Goal: Find contact information: Find contact information

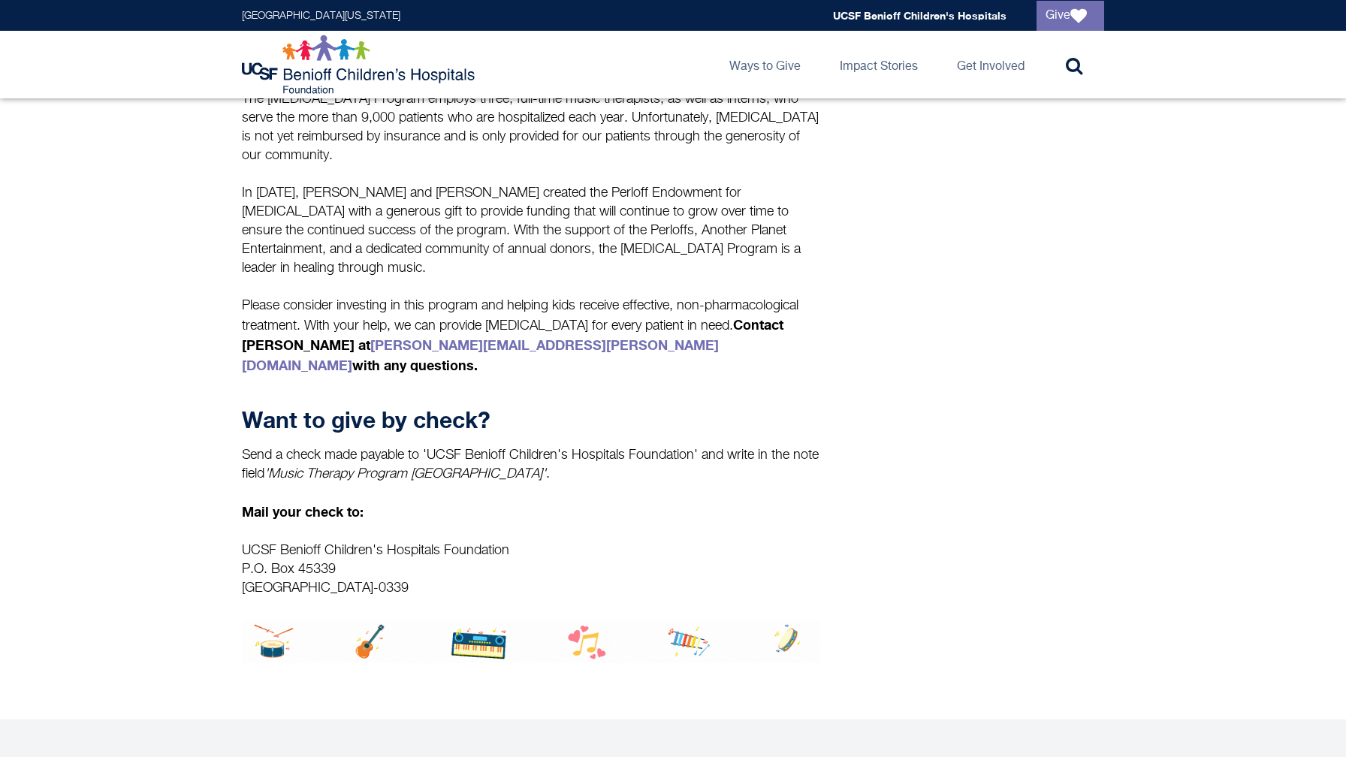
scroll to position [1824, 0]
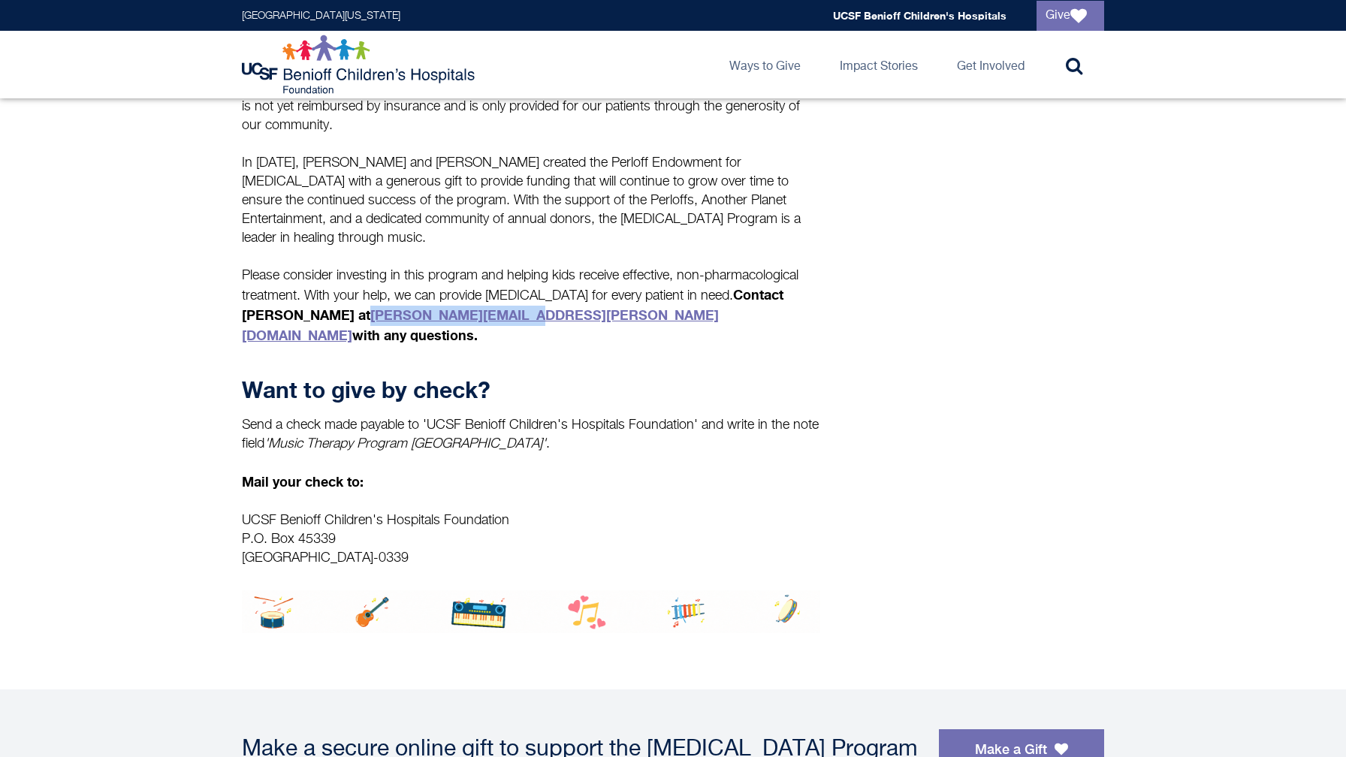
drag, startPoint x: 514, startPoint y: 335, endPoint x: 360, endPoint y: 338, distance: 154.0
click at [360, 338] on strong "Contact [PERSON_NAME] at [PERSON_NAME][EMAIL_ADDRESS][PERSON_NAME][DOMAIN_NAME]…" at bounding box center [512, 314] width 541 height 57
copy link "[PERSON_NAME][EMAIL_ADDRESS][PERSON_NAME][DOMAIN_NAME]"
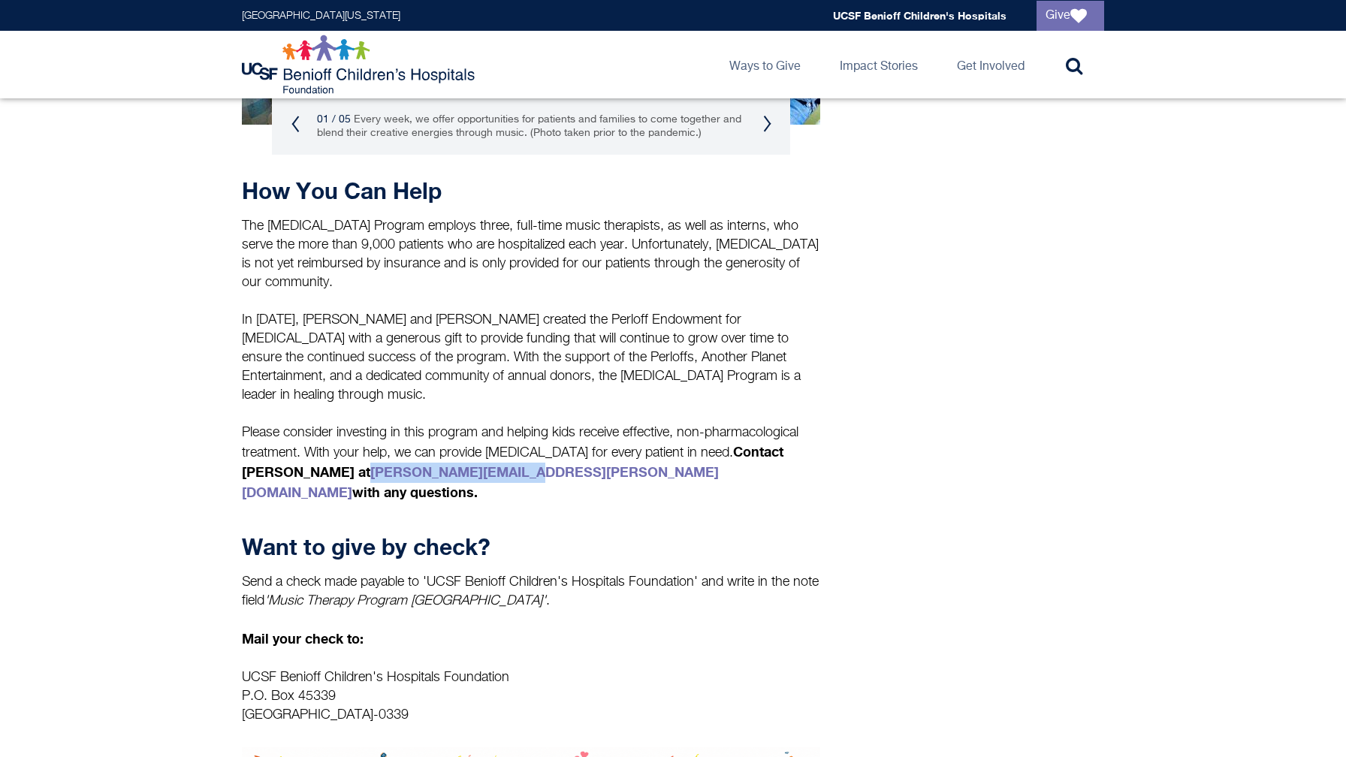
scroll to position [1681, 0]
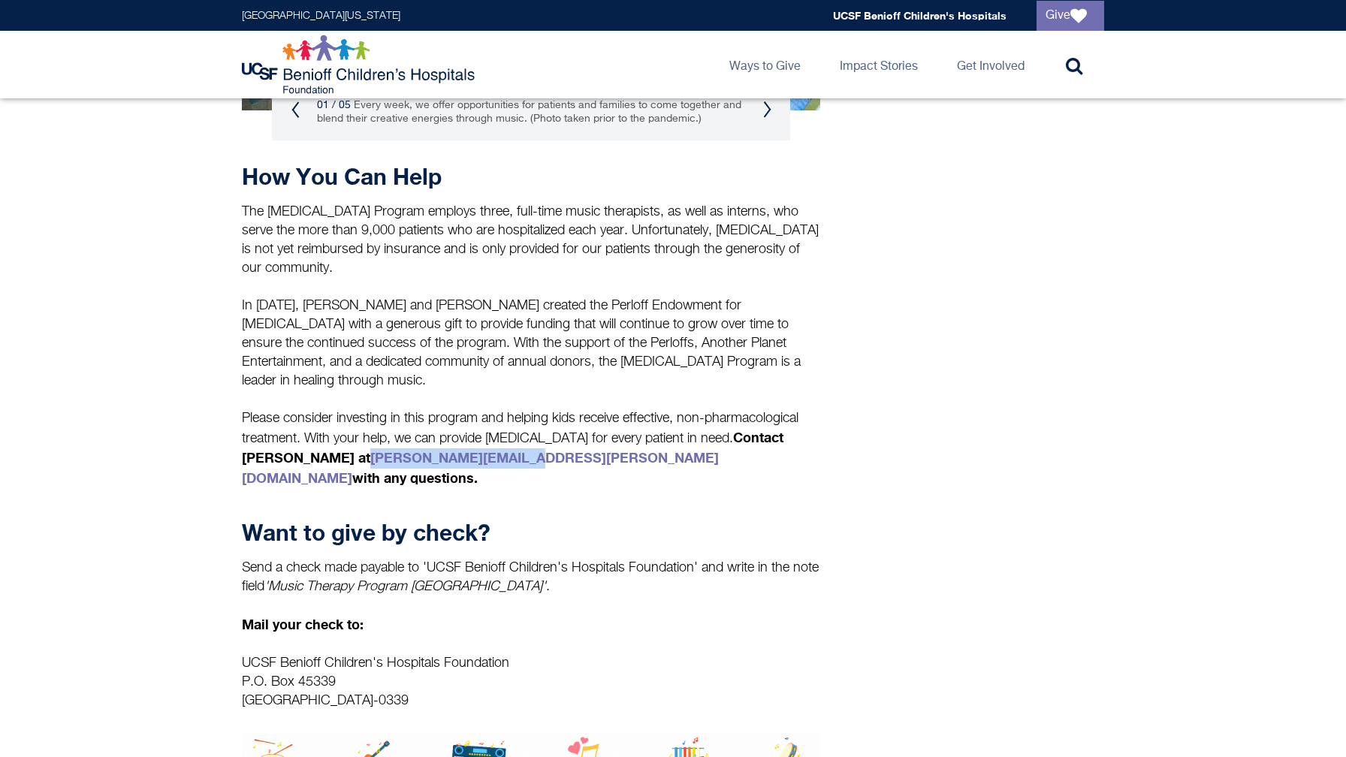
drag, startPoint x: 714, startPoint y: 451, endPoint x: 715, endPoint y: 467, distance: 16.5
click at [715, 467] on p "Please consider investing in this program and helping kids receive effective, n…" at bounding box center [531, 449] width 578 height 80
drag, startPoint x: 237, startPoint y: 430, endPoint x: 749, endPoint y: 484, distance: 515.0
copy p "Please consider investing in this program and helping kids receive effective, n…"
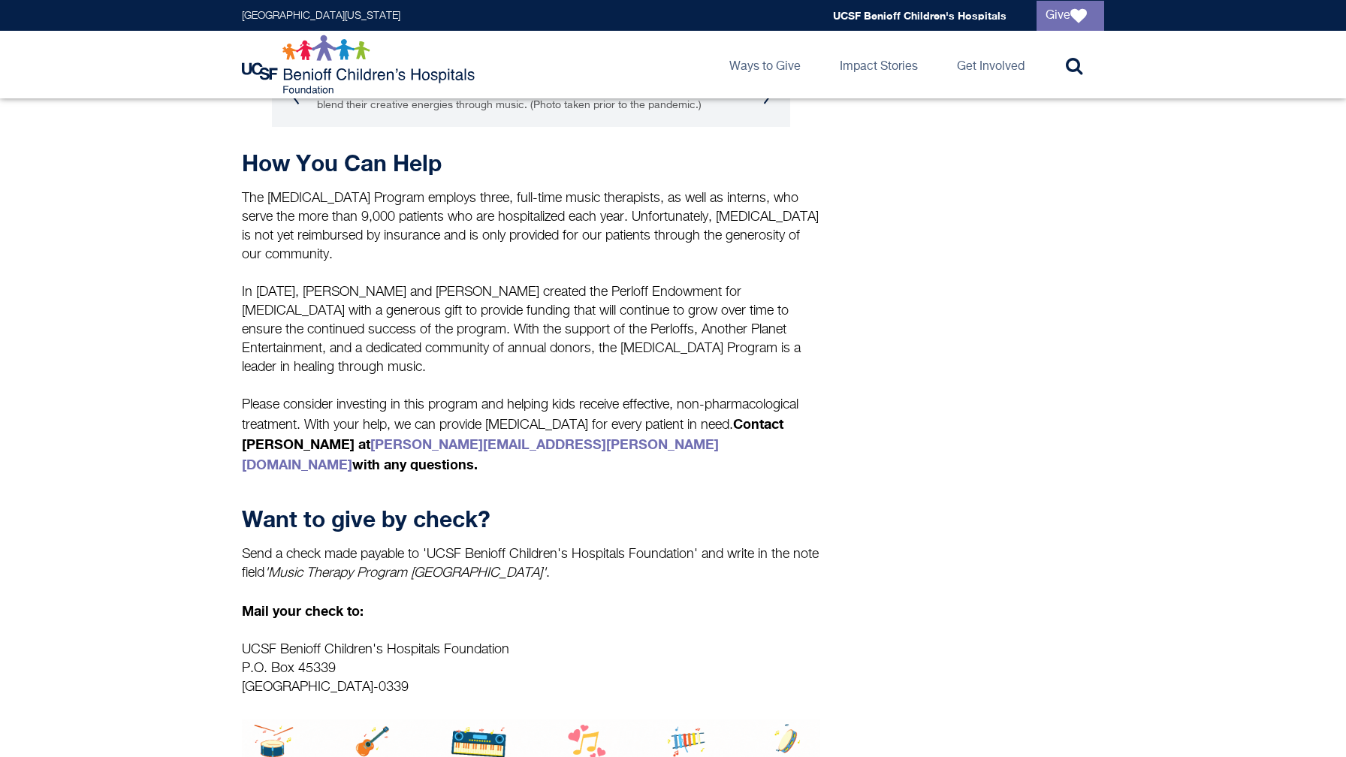
scroll to position [1690, 0]
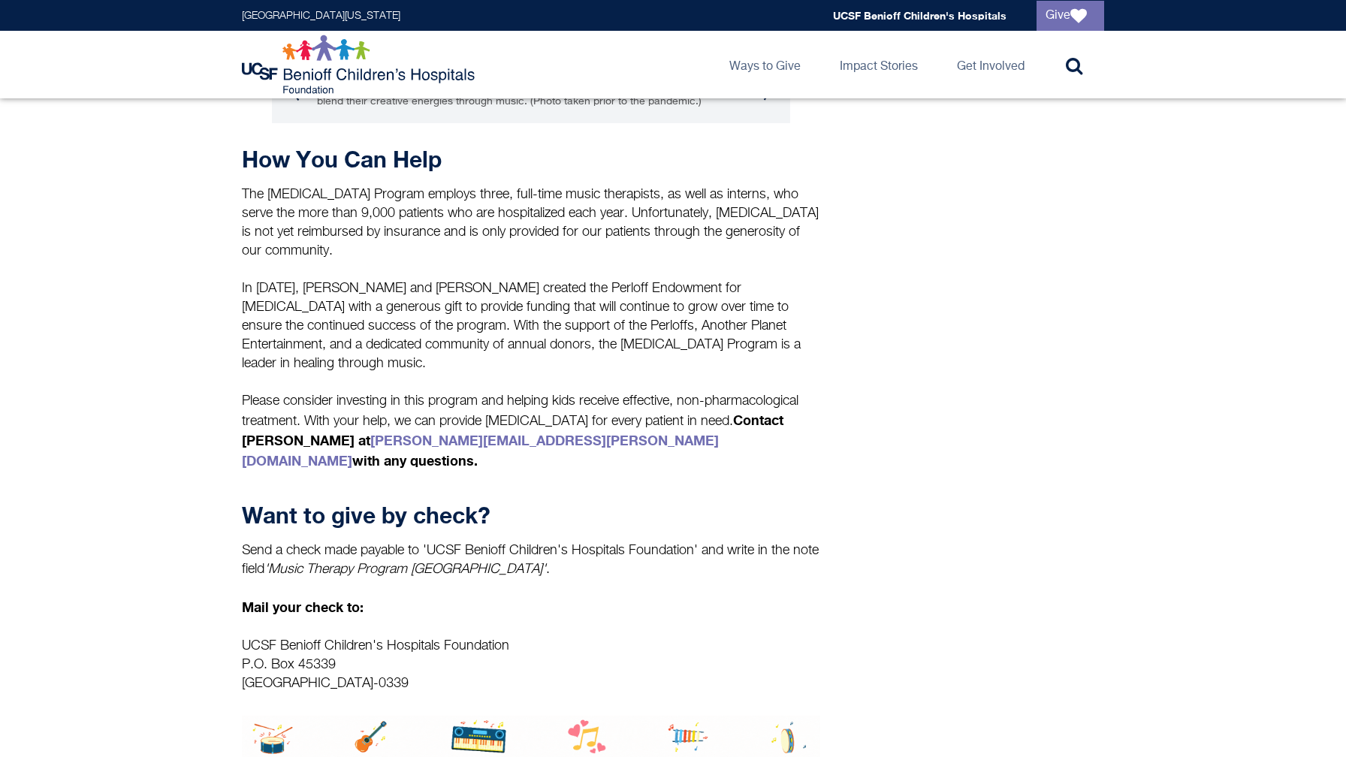
scroll to position [1699, 0]
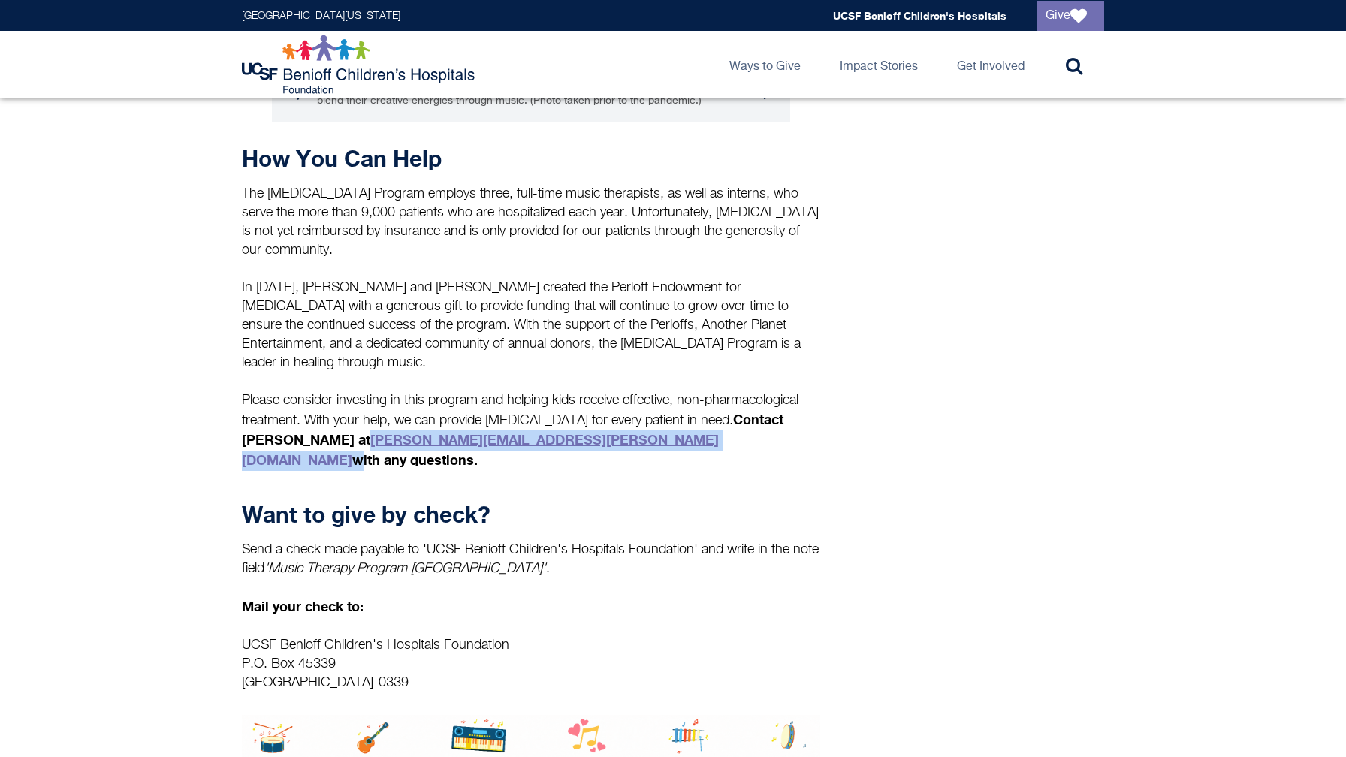
drag, startPoint x: 517, startPoint y: 460, endPoint x: 359, endPoint y: 460, distance: 158.4
click at [359, 460] on strong "Contact [PERSON_NAME] at [PERSON_NAME][EMAIL_ADDRESS][PERSON_NAME][DOMAIN_NAME]…" at bounding box center [512, 439] width 541 height 57
copy strong "[PERSON_NAME][EMAIL_ADDRESS][PERSON_NAME][DOMAIN_NAME]"
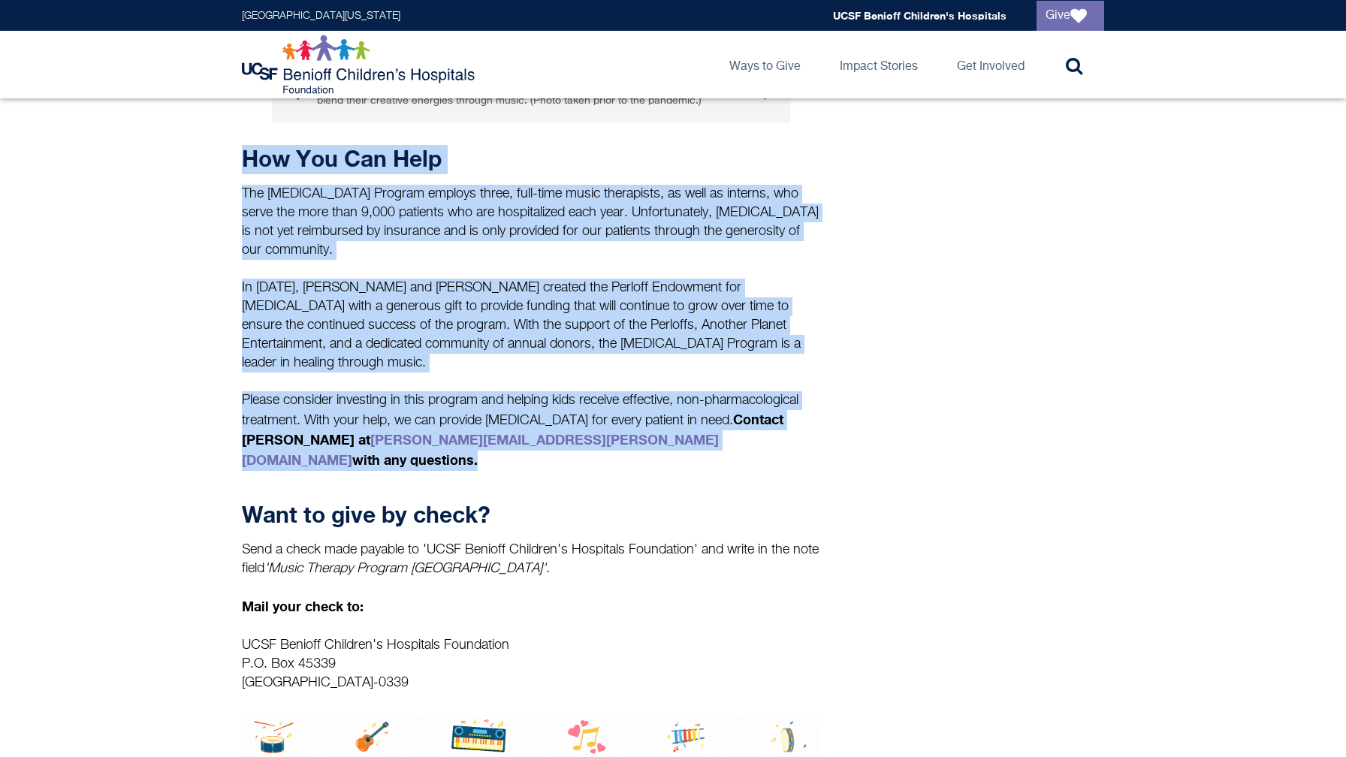
drag, startPoint x: 243, startPoint y: 180, endPoint x: 736, endPoint y: 481, distance: 578.0
click at [736, 481] on div "How You Can Help The [MEDICAL_DATA] Program employs three, full-time music ther…" at bounding box center [531, 418] width 578 height 547
copy div "How You Can Help The [MEDICAL_DATA] Program employs three, full-time music ther…"
